Goal: Task Accomplishment & Management: Use online tool/utility

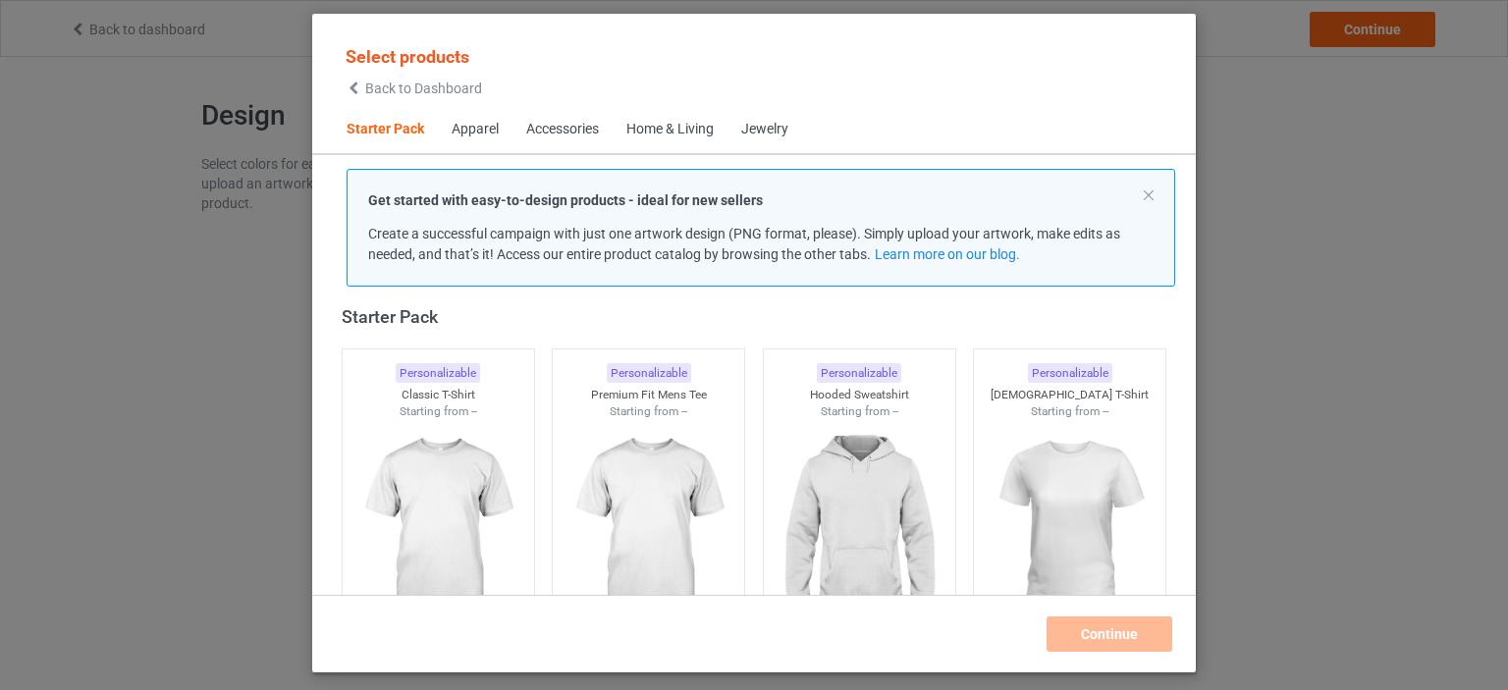
scroll to position [188, 0]
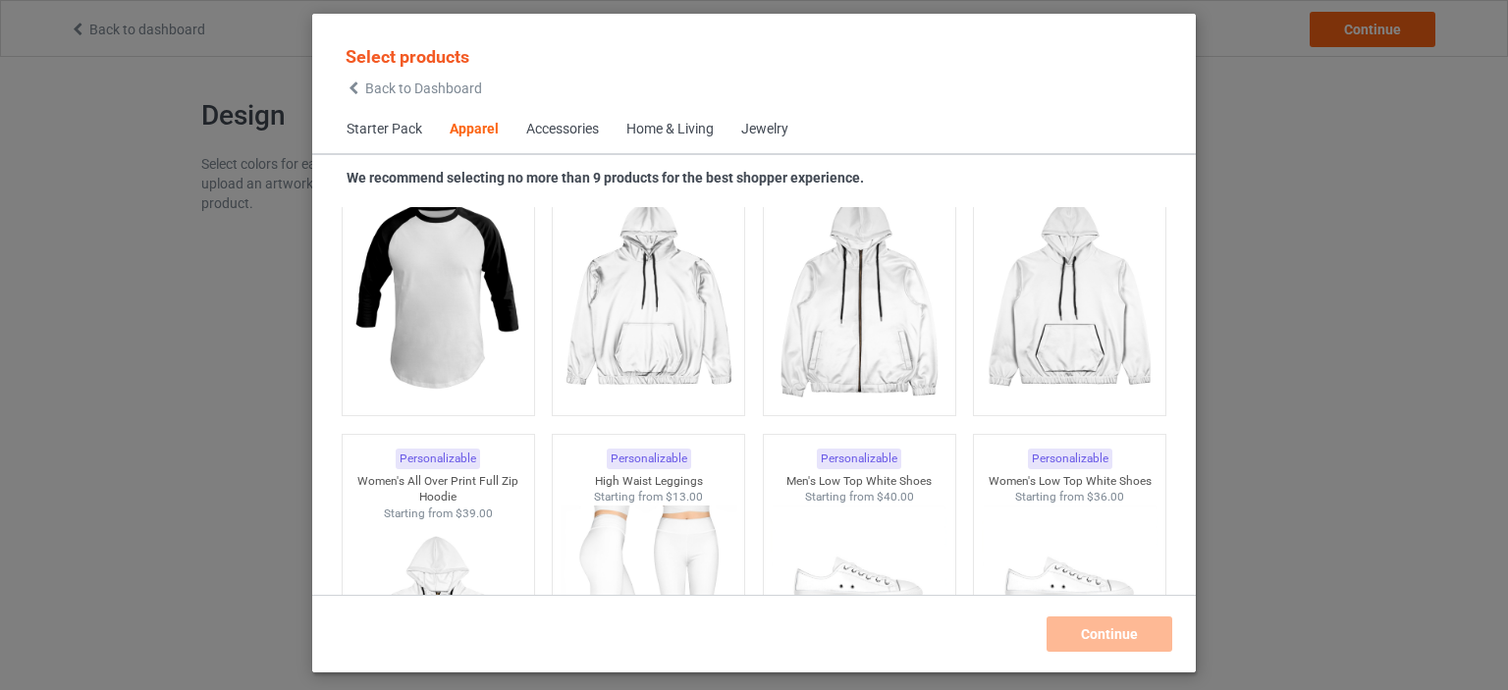
scroll to position [1989, 0]
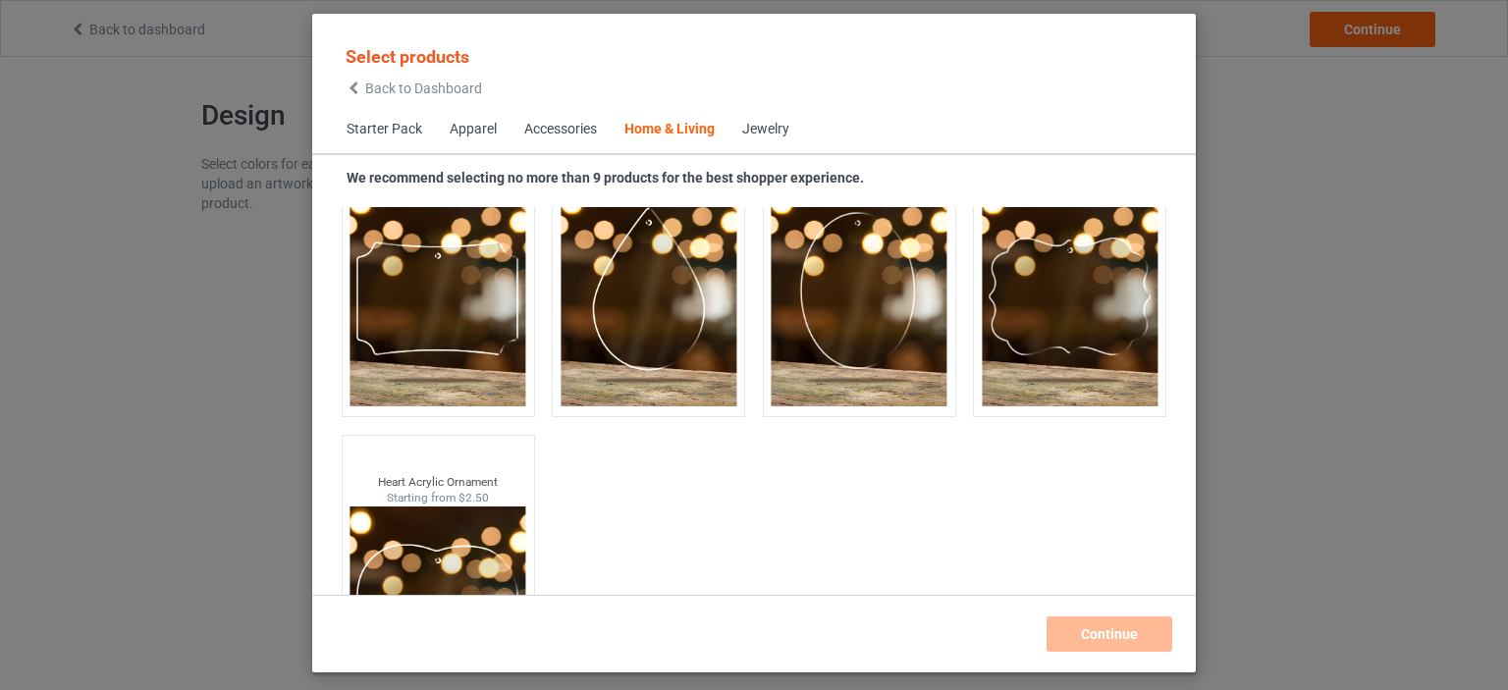
scroll to position [21279, 0]
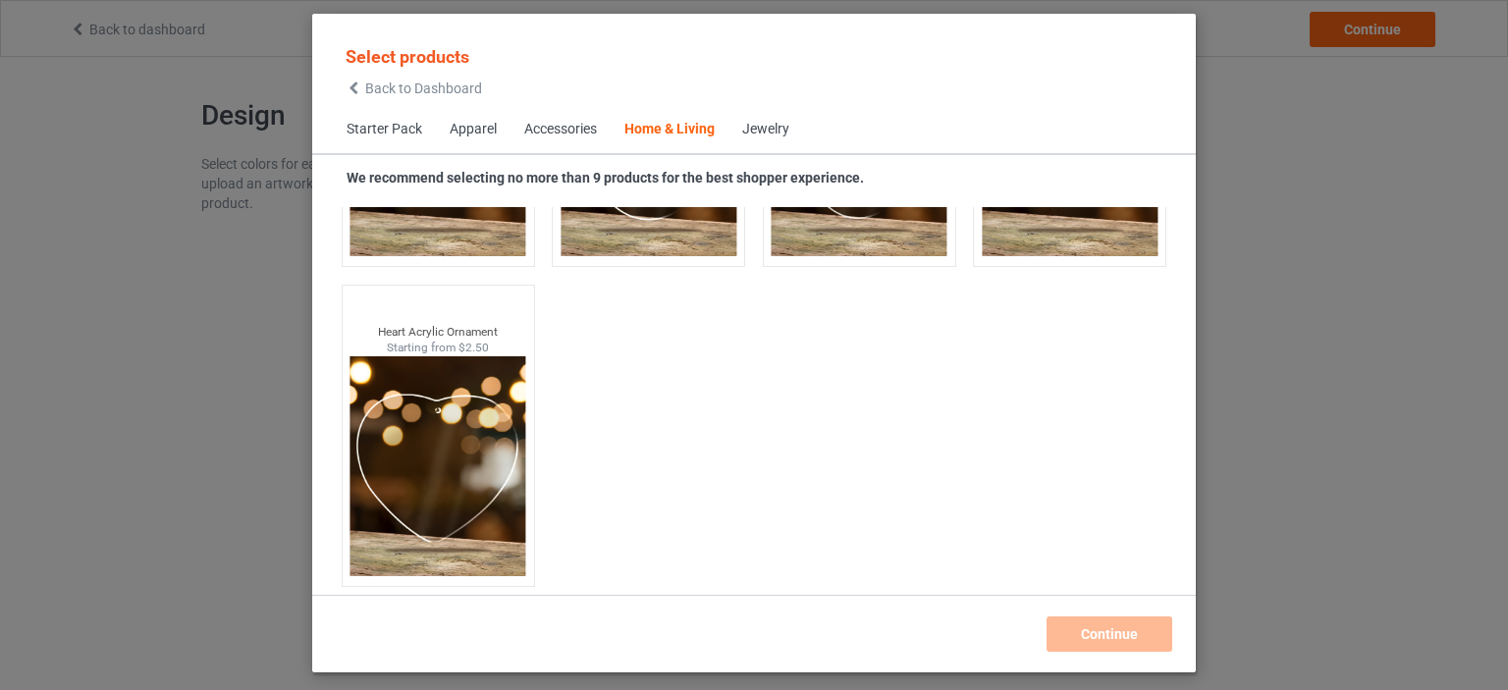
click at [765, 137] on div "Jewelry" at bounding box center [765, 130] width 47 height 20
click at [764, 133] on div "Jewelry" at bounding box center [765, 130] width 47 height 20
click at [397, 122] on span "Starter Pack" at bounding box center [384, 129] width 103 height 47
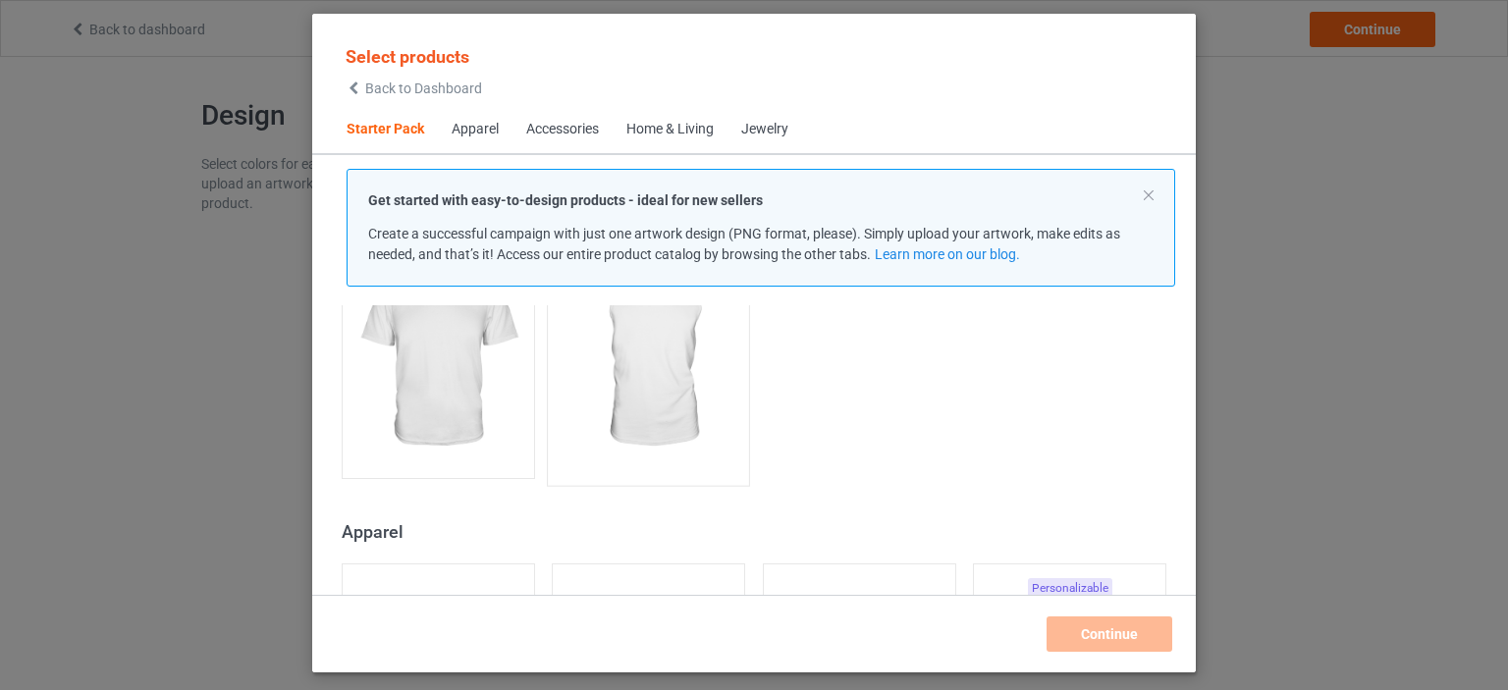
scroll to position [679, 0]
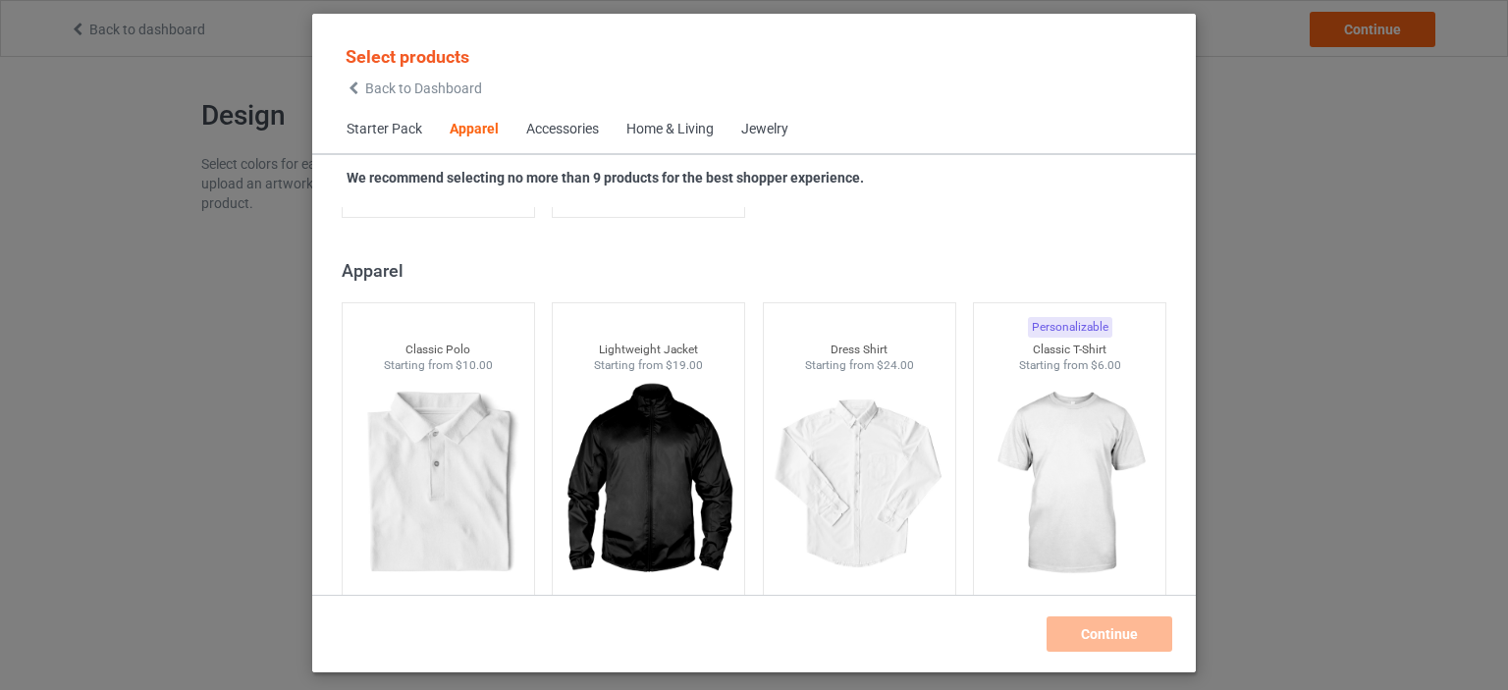
scroll to position [844, 0]
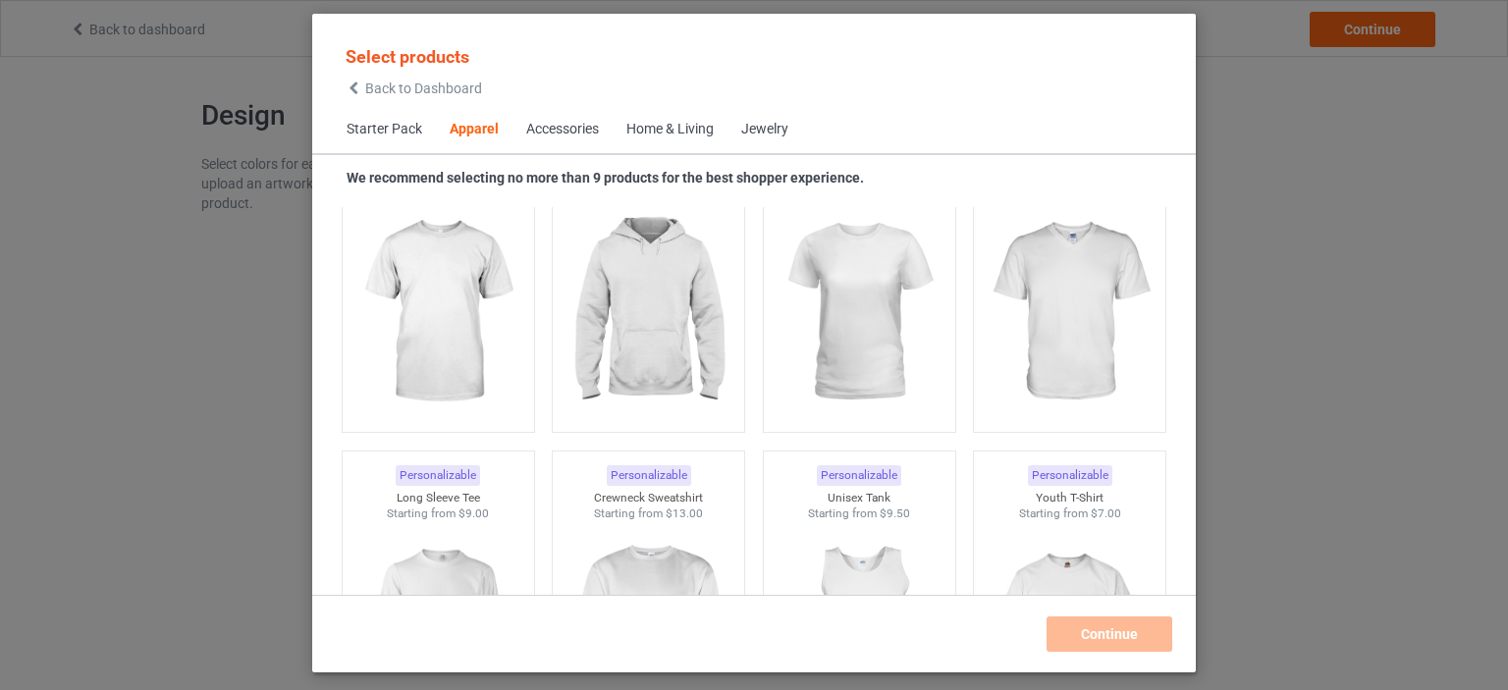
scroll to position [516, 0]
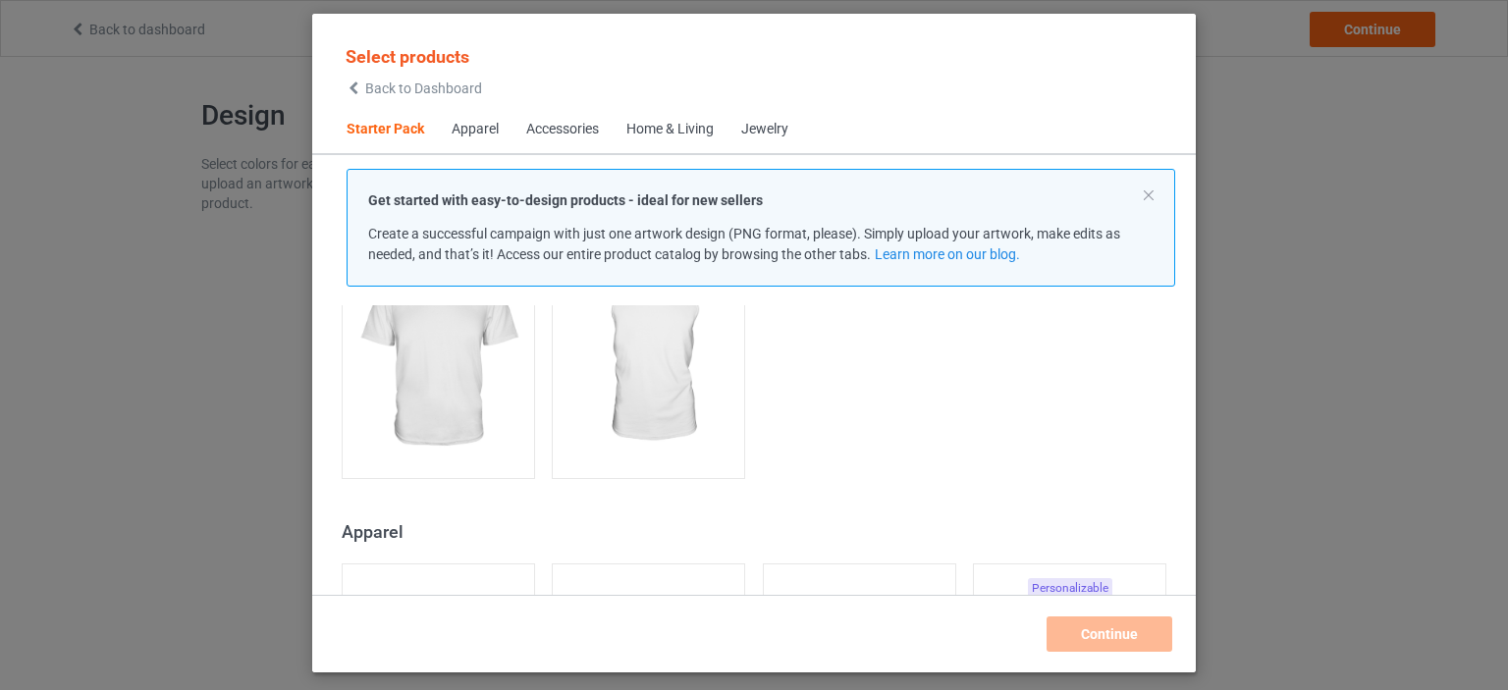
click at [98, 267] on div "Select products Back to Dashboard Starter Pack Apparel Accessories Home & Livin…" at bounding box center [754, 345] width 1508 height 690
click at [232, 232] on div "Select products Back to Dashboard Starter Pack Apparel Accessories Home & Livin…" at bounding box center [754, 345] width 1508 height 690
click at [126, 27] on div "Select products Back to Dashboard Starter Pack Apparel Accessories Home & Livin…" at bounding box center [754, 345] width 1508 height 690
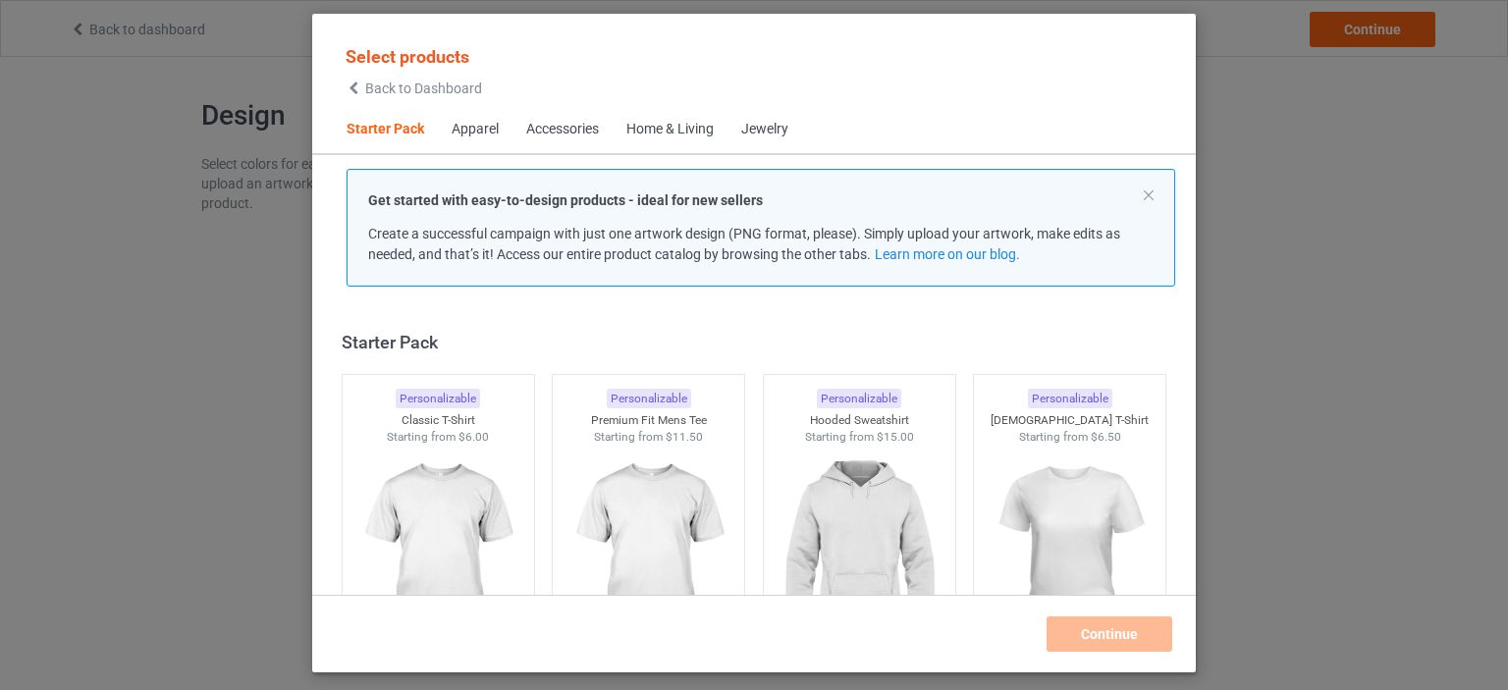
click at [425, 85] on span "Back to Dashboard" at bounding box center [423, 88] width 117 height 16
